Goal: Check status: Check status

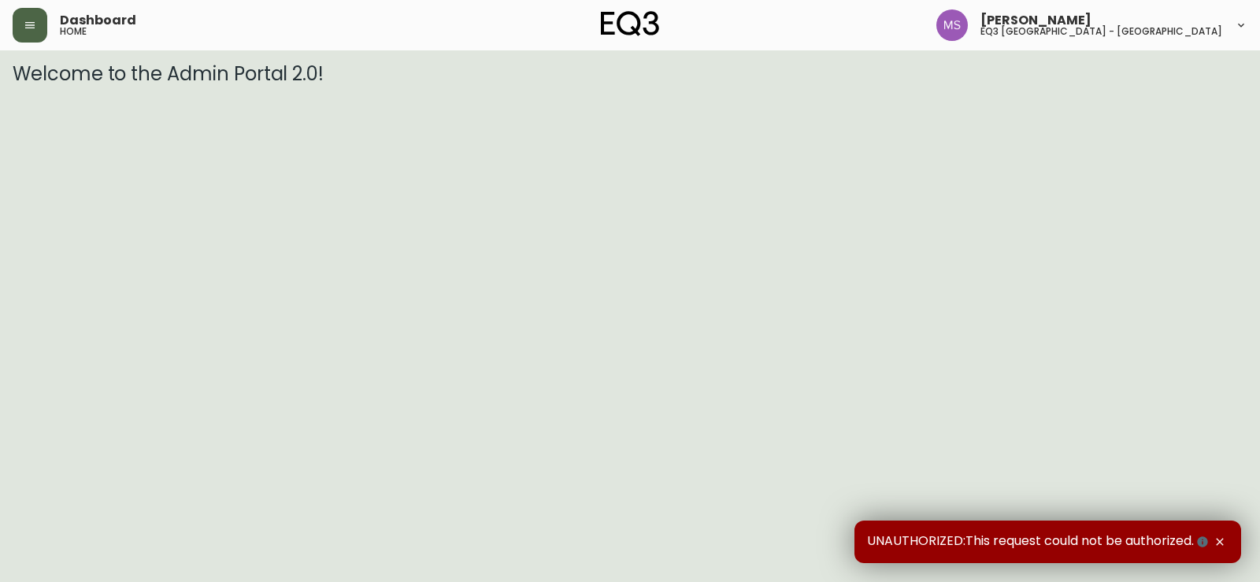
click at [23, 22] on button "button" at bounding box center [30, 25] width 35 height 35
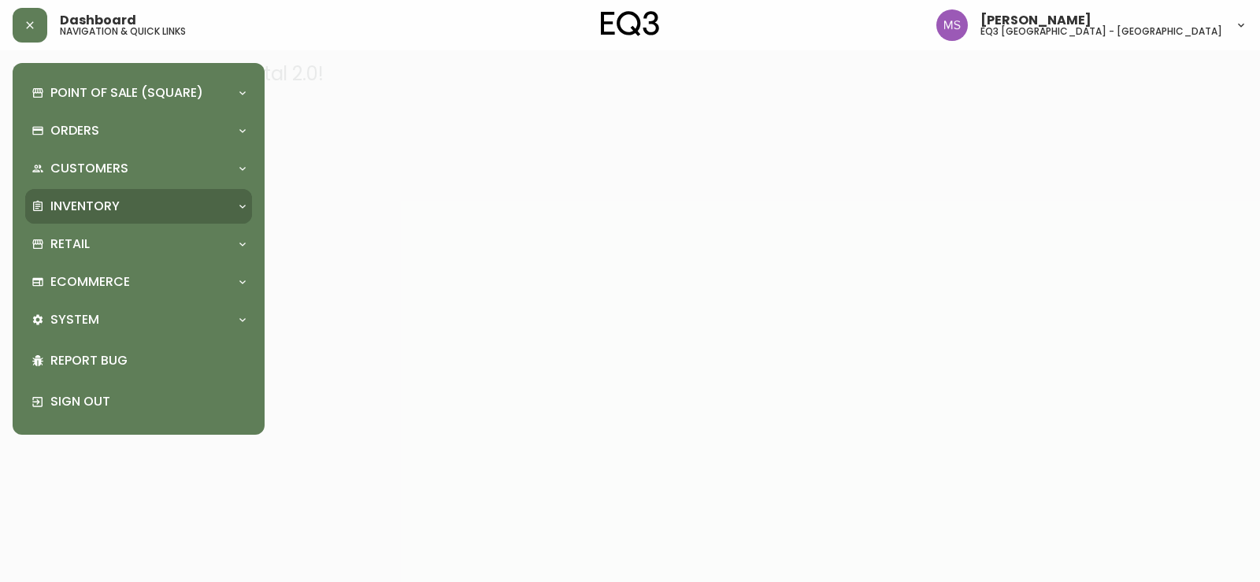
click at [139, 204] on div "Inventory" at bounding box center [131, 206] width 198 height 17
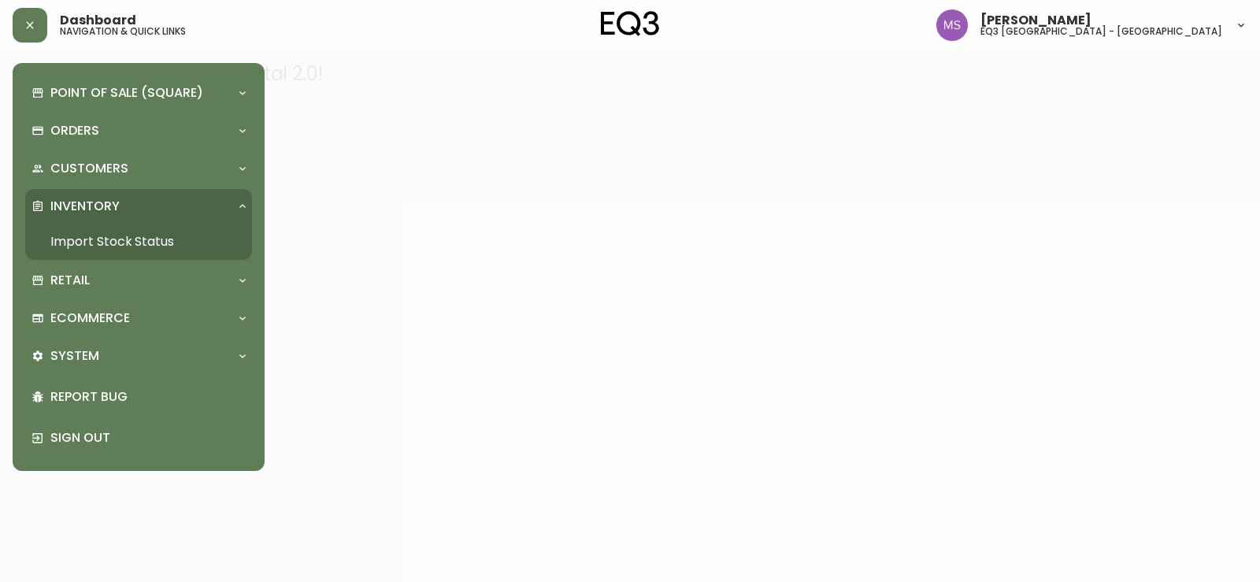
click at [133, 242] on link "Import Stock Status" at bounding box center [138, 242] width 227 height 36
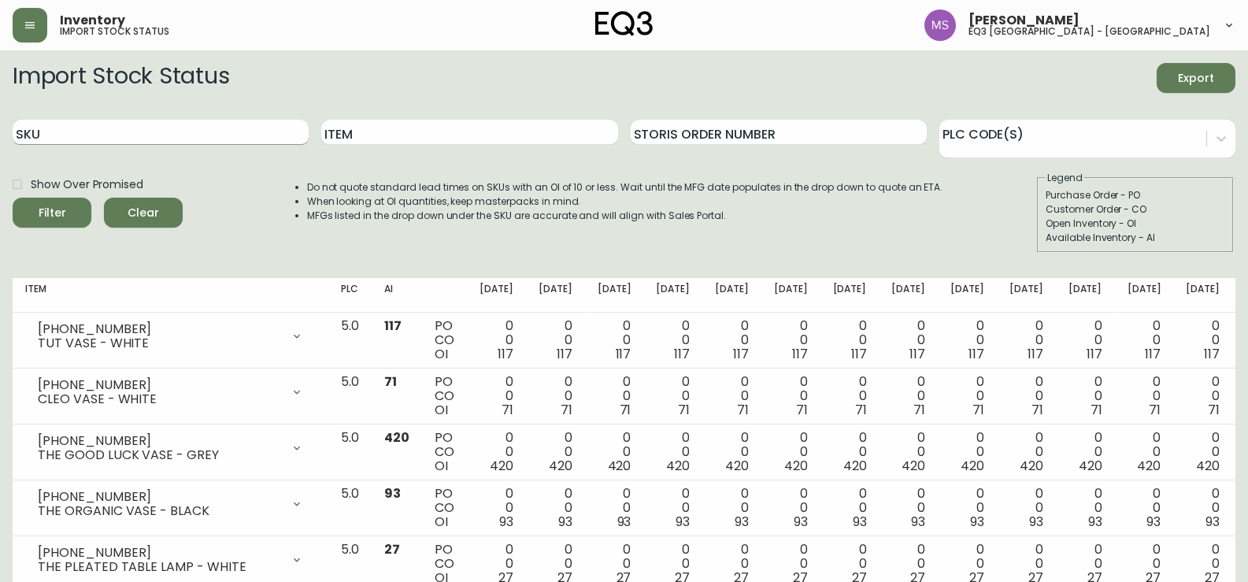
click at [257, 124] on input "SKU" at bounding box center [161, 132] width 296 height 25
paste input "[PHONE_NUMBER]"
type input "[PHONE_NUMBER]"
click at [13, 198] on button "Filter" at bounding box center [52, 213] width 79 height 30
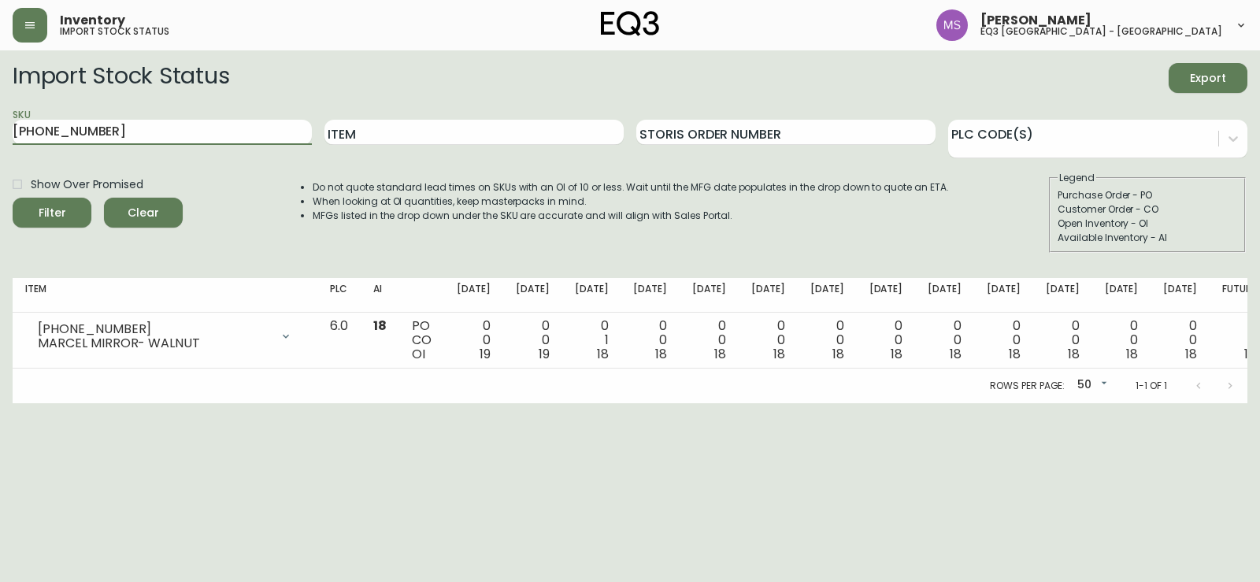
drag, startPoint x: 0, startPoint y: 136, endPoint x: 0, endPoint y: 145, distance: 8.7
click at [0, 145] on main "Import Stock Status Export SKU [PHONE_NUMBER] Item Storis Order Number PLC Code…" at bounding box center [630, 226] width 1260 height 353
click at [0, 287] on main "Import Stock Status Export SKU [PHONE_NUMBER] Item Storis Order Number PLC Code…" at bounding box center [630, 226] width 1260 height 353
